Goal: Transaction & Acquisition: Purchase product/service

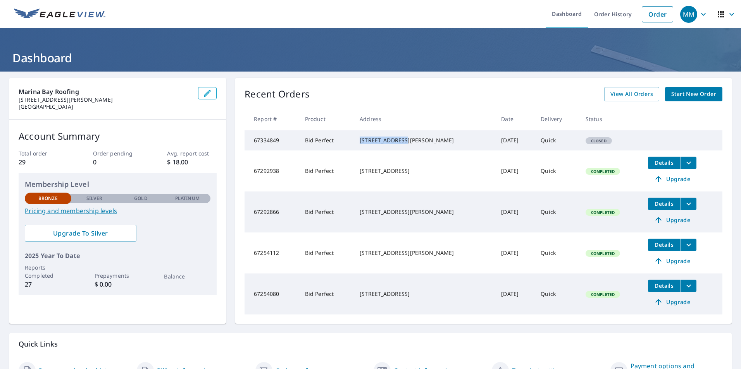
drag, startPoint x: 402, startPoint y: 141, endPoint x: 359, endPoint y: 141, distance: 43.0
click at [359, 141] on td "[STREET_ADDRESS][PERSON_NAME]" at bounding box center [423, 141] width 141 height 20
copy div "[STREET_ADDRESS][PERSON_NAME]"
click at [653, 17] on link "Order" at bounding box center [656, 14] width 31 height 16
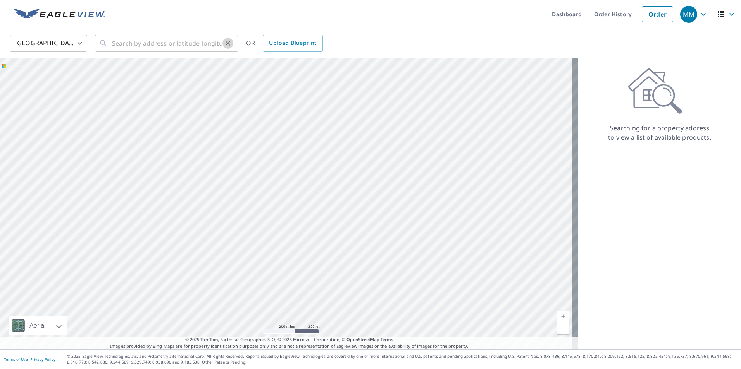
click at [230, 45] on icon "Clear" at bounding box center [228, 44] width 8 height 8
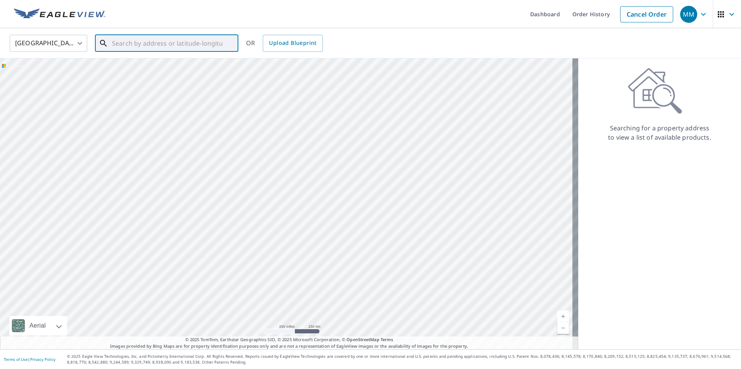
paste input "[STREET_ADDRESS][PERSON_NAME]"
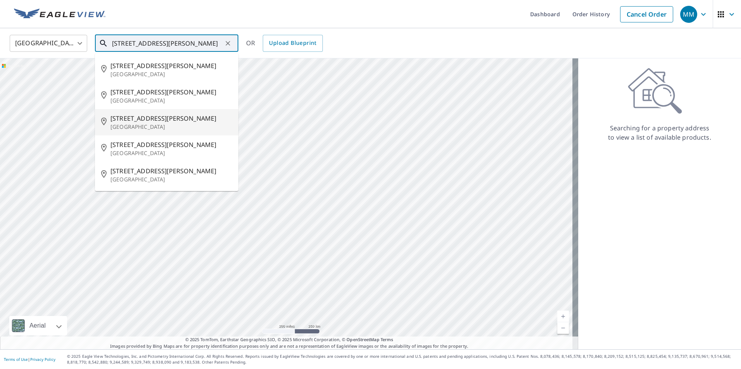
click at [153, 121] on span "[STREET_ADDRESS][PERSON_NAME]" at bounding box center [171, 118] width 122 height 9
type input "[STREET_ADDRESS][PERSON_NAME]"
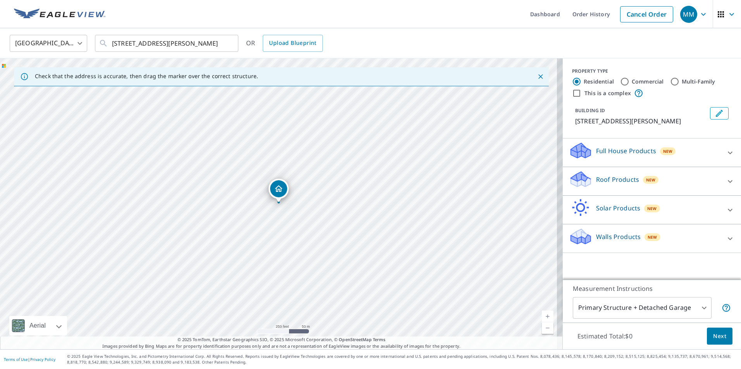
click at [605, 178] on p "Roof Products" at bounding box center [617, 179] width 43 height 9
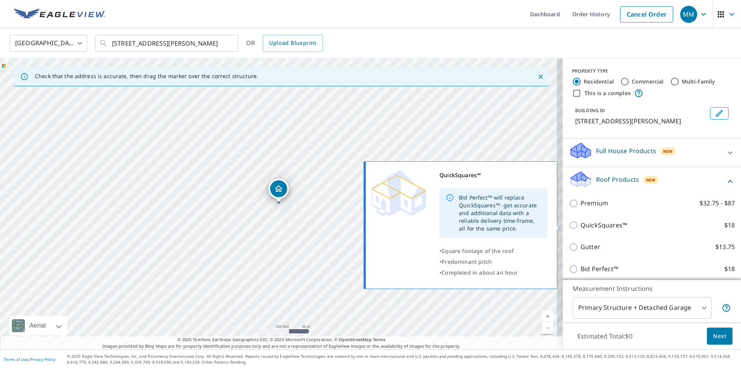
click at [569, 225] on input "QuickSquares™ $18" at bounding box center [575, 225] width 12 height 9
checkbox input "true"
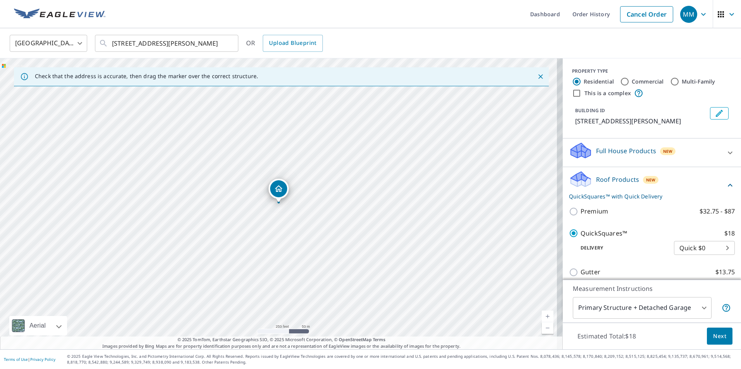
click at [713, 333] on span "Next" at bounding box center [719, 337] width 13 height 10
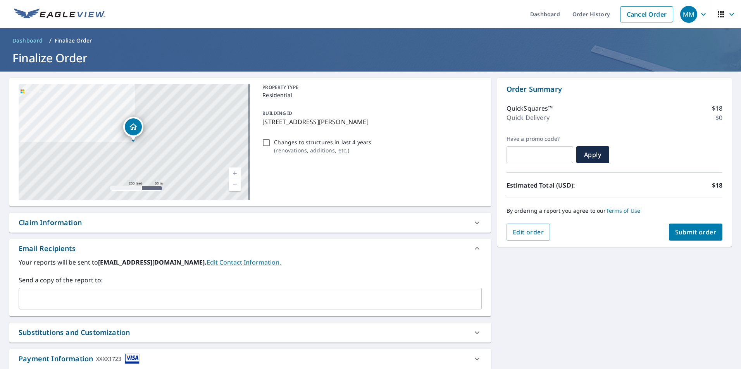
click at [680, 232] on span "Submit order" at bounding box center [695, 232] width 41 height 9
